Goal: Task Accomplishment & Management: Manage account settings

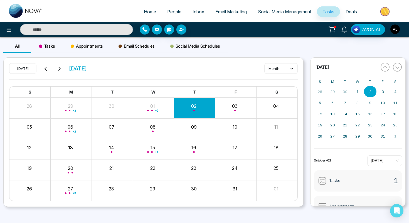
click at [398, 32] on img "button" at bounding box center [394, 28] width 9 height 9
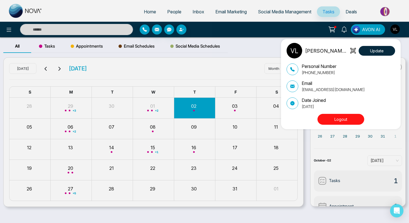
click at [348, 123] on button "Logout" at bounding box center [341, 119] width 47 height 11
